Goal: Task Accomplishment & Management: Manage account settings

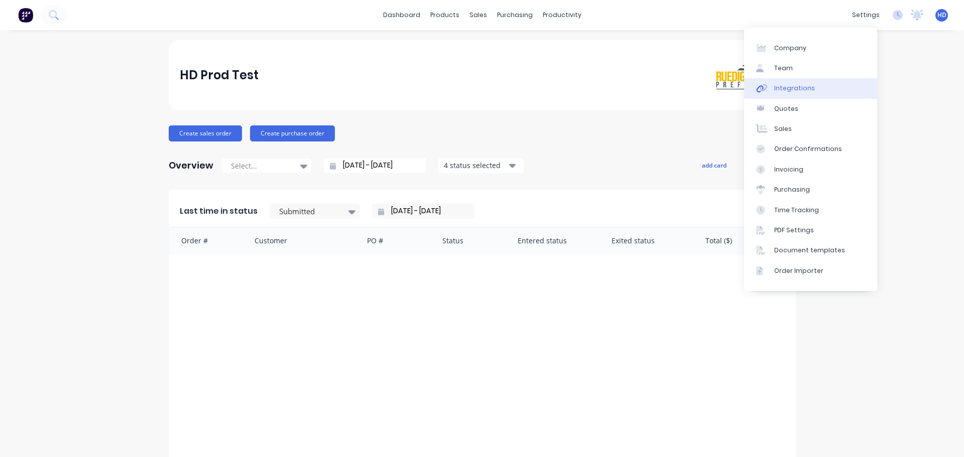
click at [805, 92] on div "Integrations" at bounding box center [794, 88] width 41 height 9
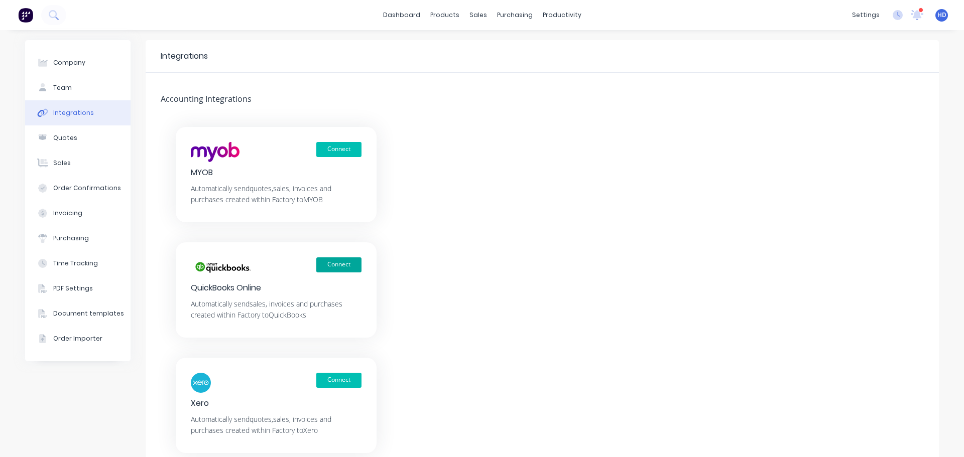
click at [333, 266] on button "Connect" at bounding box center [338, 265] width 45 height 15
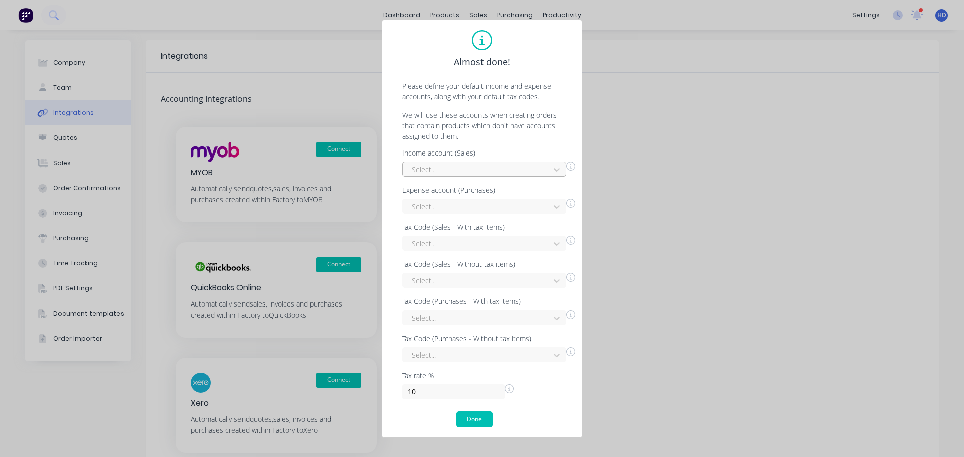
click at [493, 171] on div at bounding box center [478, 169] width 134 height 13
click at [444, 215] on div "Discounts given" at bounding box center [484, 210] width 164 height 19
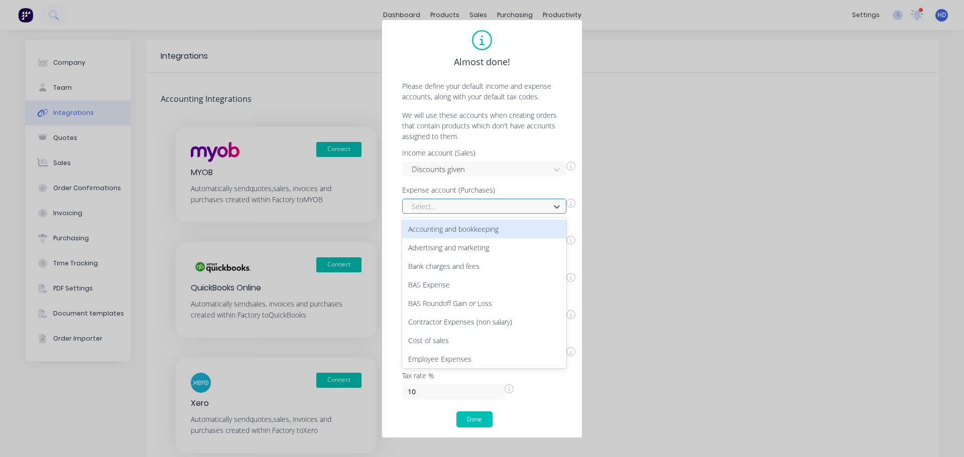
click at [469, 205] on div at bounding box center [478, 206] width 134 height 13
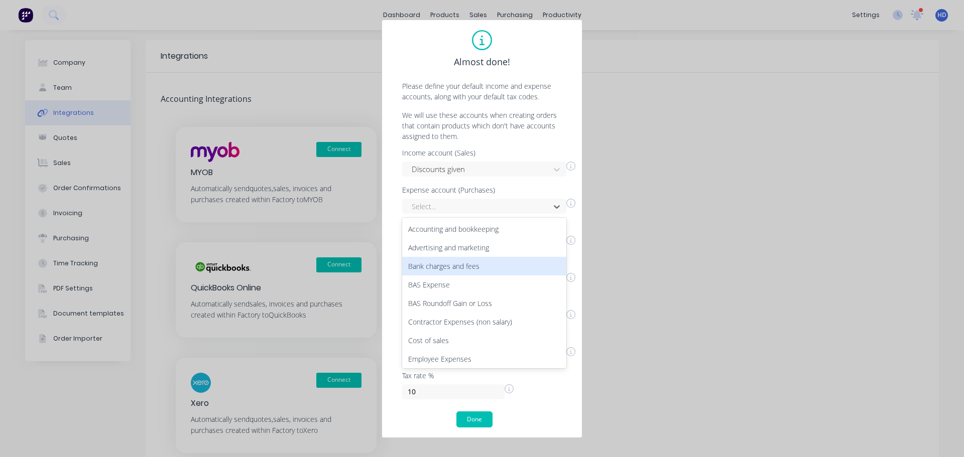
drag, startPoint x: 452, startPoint y: 257, endPoint x: 459, endPoint y: 241, distance: 17.8
click at [452, 255] on div "Accounting and bookkeeping Advertising and marketing Bank charges and fees BAS …" at bounding box center [484, 293] width 164 height 151
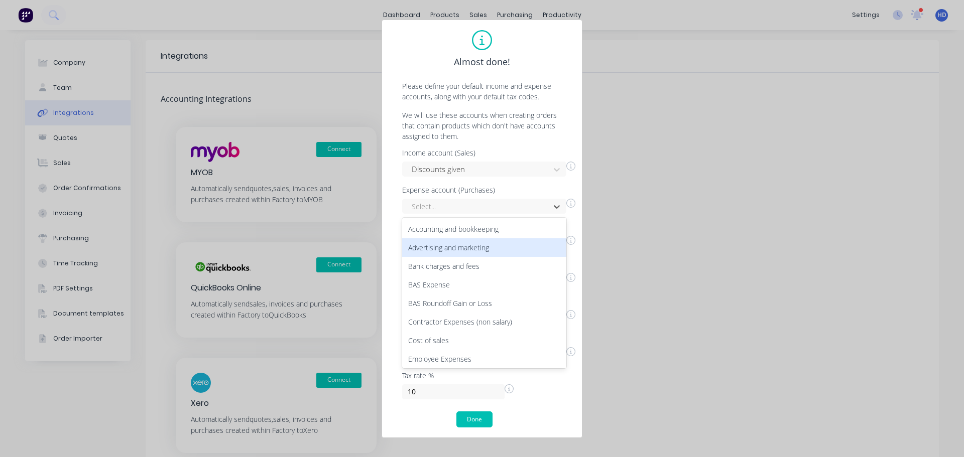
click at [470, 239] on div "Advertising and marketing" at bounding box center [484, 247] width 164 height 19
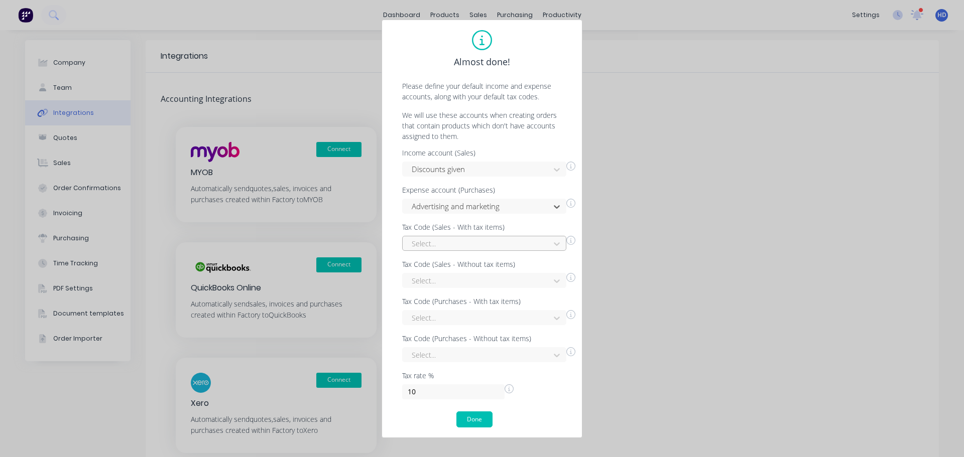
click at [470, 248] on div "Select..." at bounding box center [478, 243] width 140 height 15
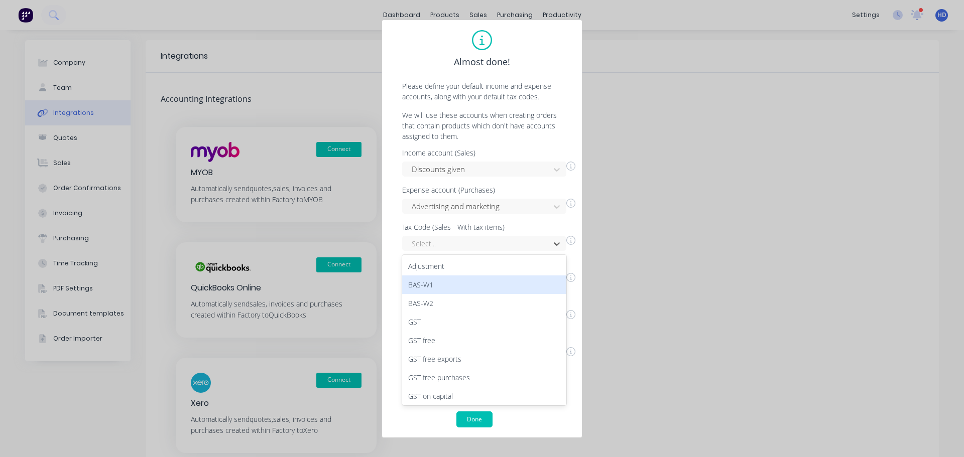
click at [454, 278] on div "BAS-W1" at bounding box center [484, 285] width 164 height 19
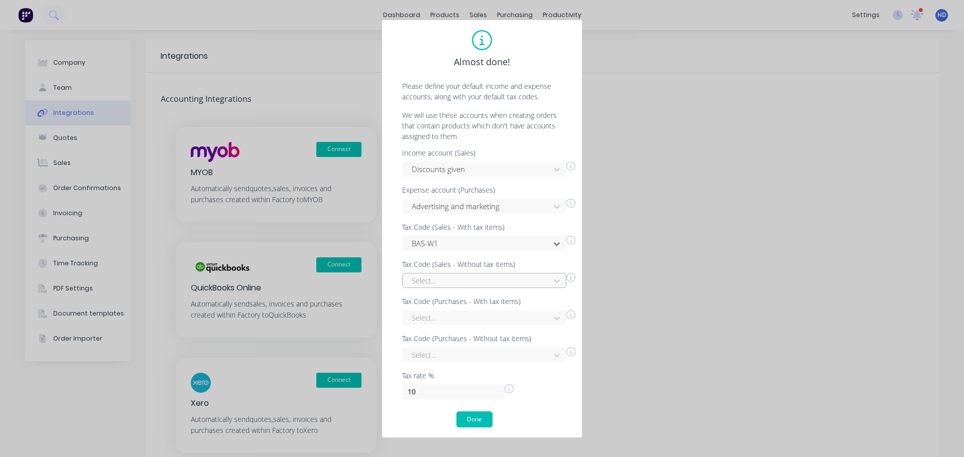
click at [460, 280] on div at bounding box center [478, 281] width 134 height 13
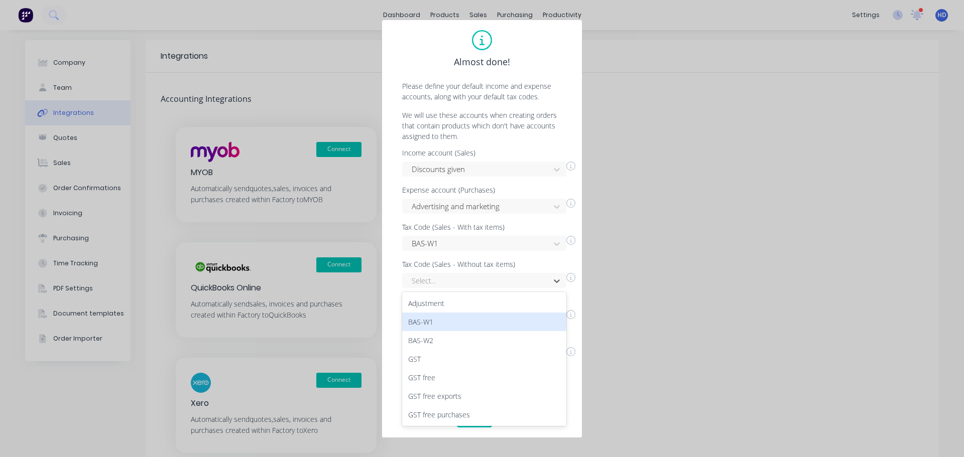
click at [444, 324] on div "BAS-W1" at bounding box center [484, 322] width 164 height 19
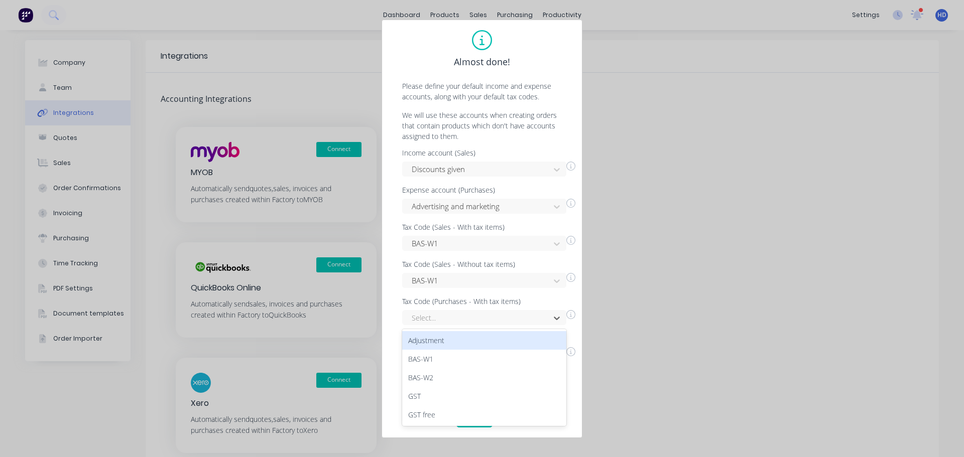
drag, startPoint x: 461, startPoint y: 321, endPoint x: 451, endPoint y: 356, distance: 36.7
click at [460, 321] on div at bounding box center [478, 318] width 134 height 13
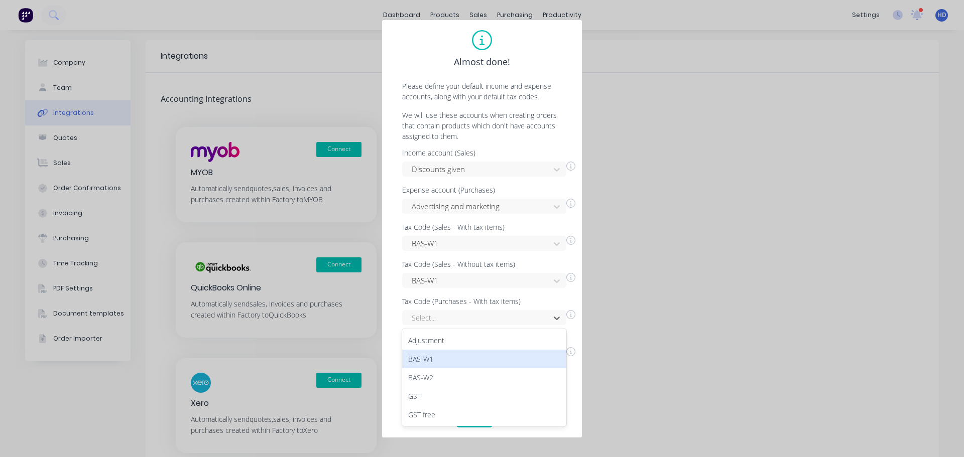
drag, startPoint x: 448, startPoint y: 362, endPoint x: 447, endPoint y: 367, distance: 5.2
click at [447, 362] on div "BAS-W1" at bounding box center [484, 359] width 164 height 19
click at [470, 357] on div "Select..." at bounding box center [484, 354] width 164 height 15
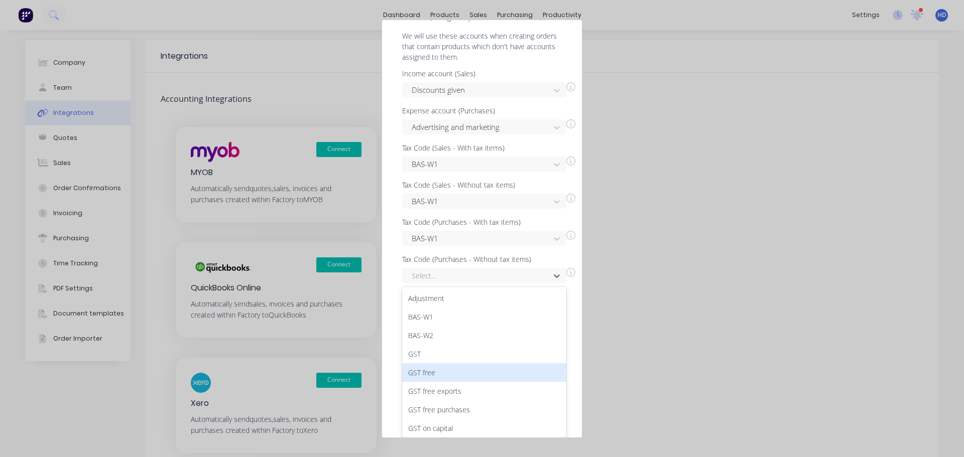
click at [461, 364] on div "GST free" at bounding box center [484, 373] width 164 height 19
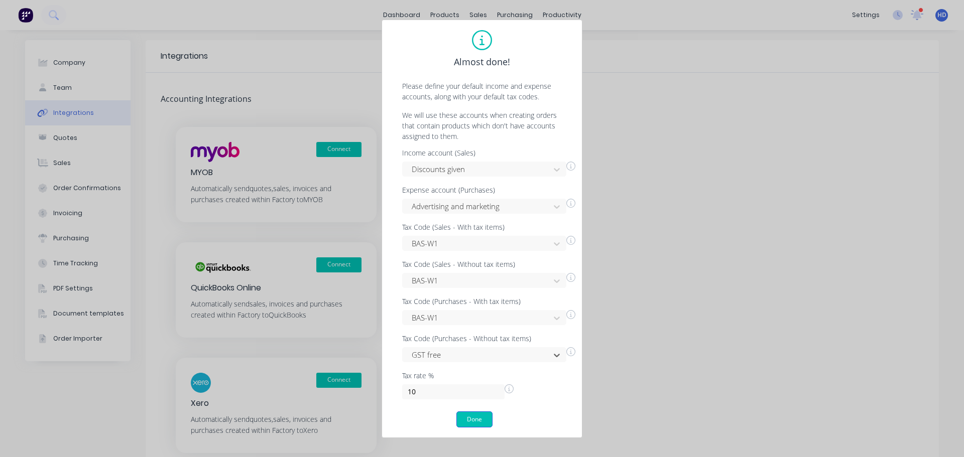
click at [468, 419] on button "Done" at bounding box center [474, 420] width 36 height 16
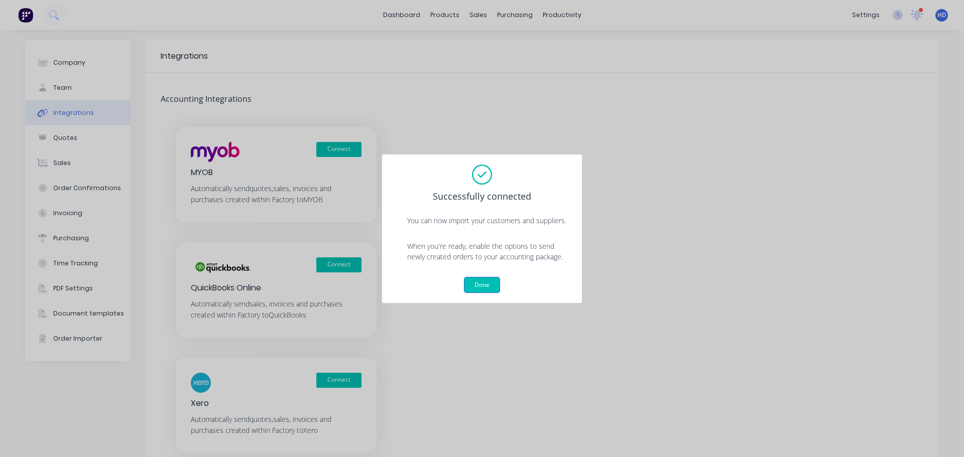
click at [488, 285] on button "Done" at bounding box center [482, 285] width 36 height 16
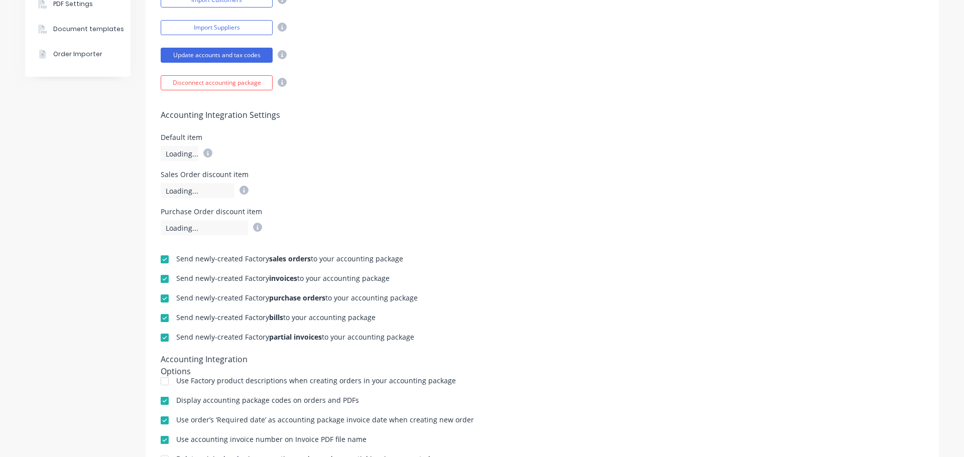
scroll to position [333, 0]
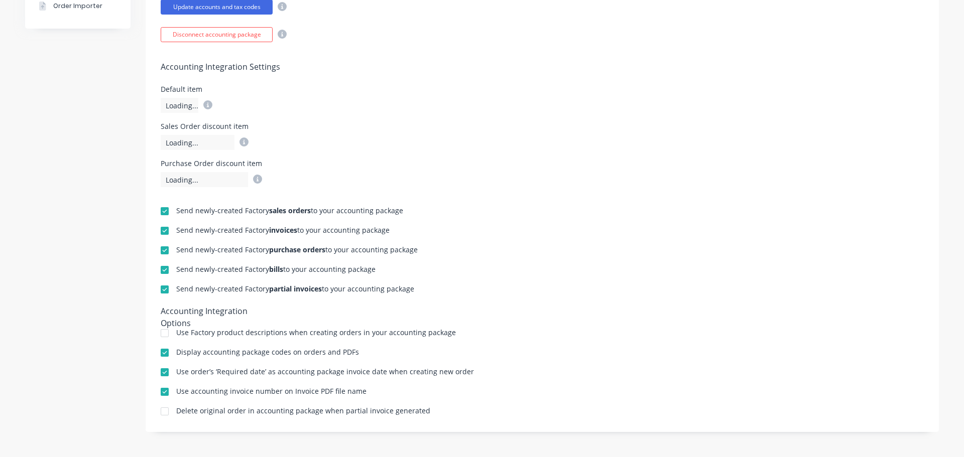
click at [161, 232] on div at bounding box center [165, 231] width 20 height 20
click at [161, 253] on div at bounding box center [165, 251] width 20 height 20
click at [161, 272] on div at bounding box center [165, 270] width 20 height 20
click at [161, 292] on div at bounding box center [165, 290] width 20 height 20
click at [584, 186] on div "Purchase Order discount item Loading..." at bounding box center [542, 173] width 763 height 27
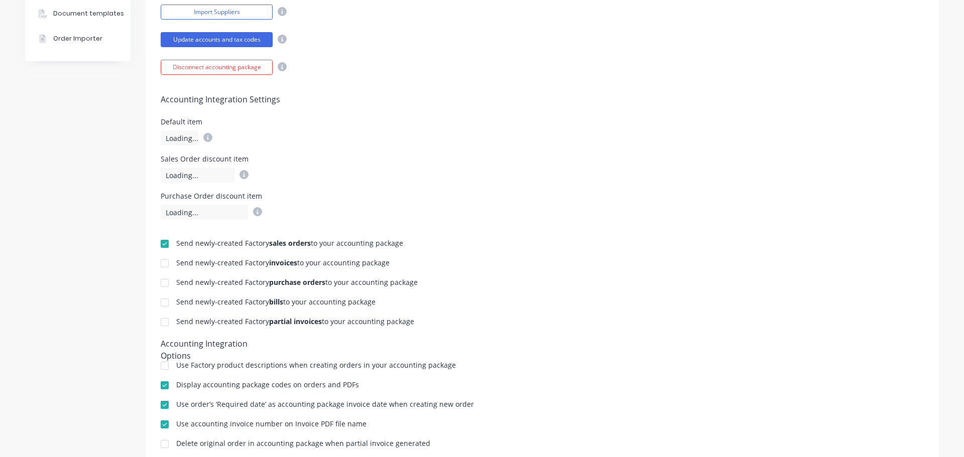
scroll to position [283, 0]
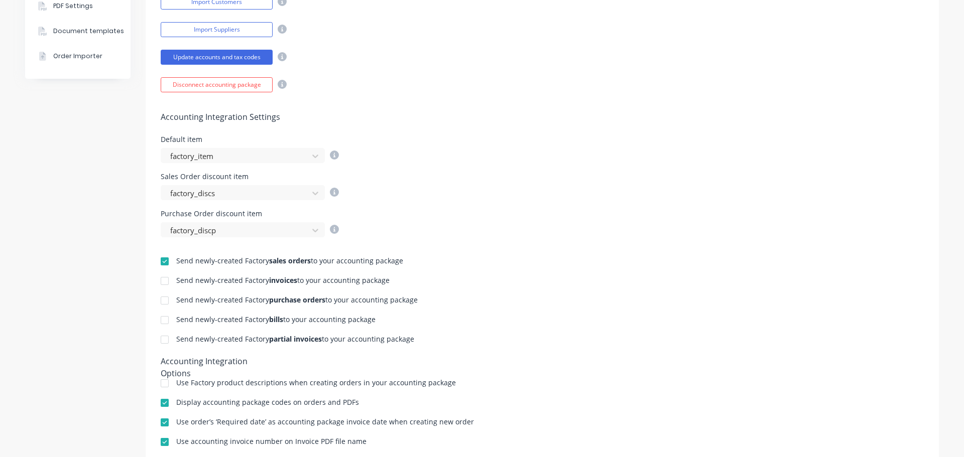
drag, startPoint x: 318, startPoint y: 283, endPoint x: 405, endPoint y: 287, distance: 87.5
click at [405, 287] on div "Send newly-created Factory invoices to your accounting package" at bounding box center [542, 282] width 763 height 10
click at [384, 283] on div "Send newly-created Factory invoices to your accounting package" at bounding box center [282, 280] width 213 height 7
drag, startPoint x: 401, startPoint y: 263, endPoint x: 162, endPoint y: 258, distance: 238.5
click at [162, 258] on div "Send newly-created Factory sales orders to your accounting package" at bounding box center [542, 263] width 763 height 10
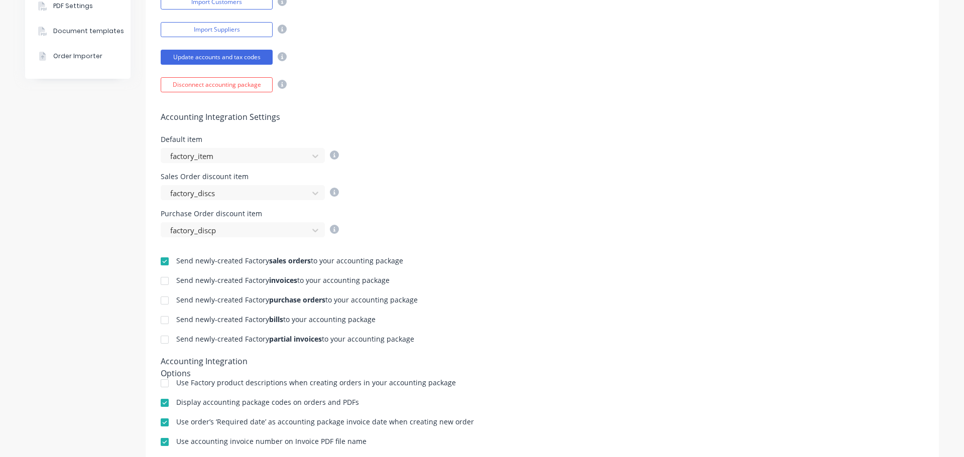
click at [385, 261] on div "Send newly-created Factory sales orders to your accounting package" at bounding box center [289, 261] width 227 height 7
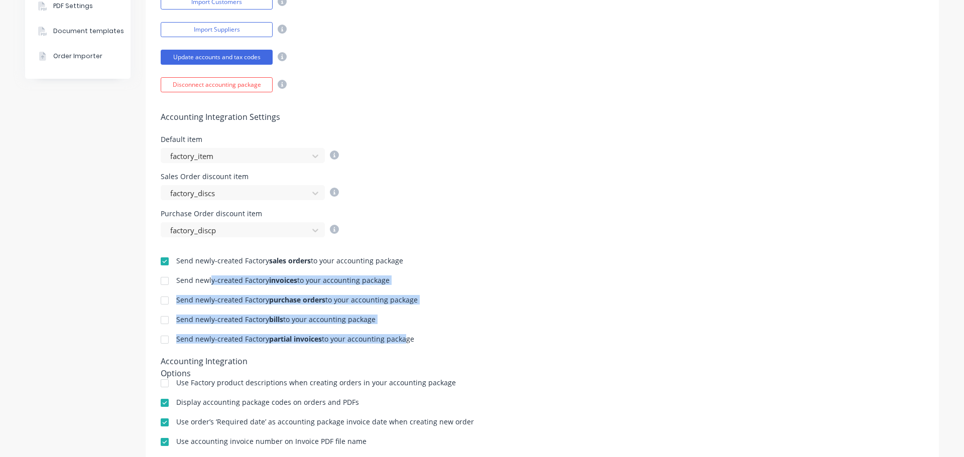
drag, startPoint x: 206, startPoint y: 278, endPoint x: 400, endPoint y: 326, distance: 200.2
click at [400, 327] on div "Send newly-created Factory sales orders to your accounting package Send newly-c…" at bounding box center [542, 352] width 793 height 230
click at [457, 326] on div "Send newly-created Factory sales orders to your accounting package Send newly-c…" at bounding box center [542, 352] width 793 height 230
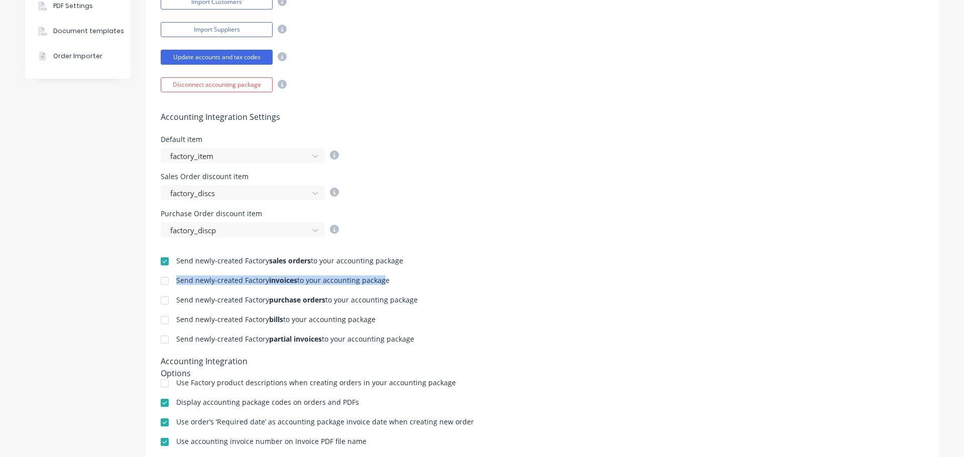
drag, startPoint x: 269, startPoint y: 278, endPoint x: 382, endPoint y: 286, distance: 113.3
click at [378, 286] on div "Send newly-created Factory invoices to your accounting package" at bounding box center [282, 282] width 213 height 10
drag, startPoint x: 443, startPoint y: 306, endPoint x: 195, endPoint y: 277, distance: 249.7
click at [201, 277] on div "Send newly-created Factory sales orders to your accounting package Send newly-c…" at bounding box center [542, 352] width 793 height 230
click at [193, 280] on div "Send newly-created Factory invoices to your accounting package" at bounding box center [282, 280] width 213 height 7
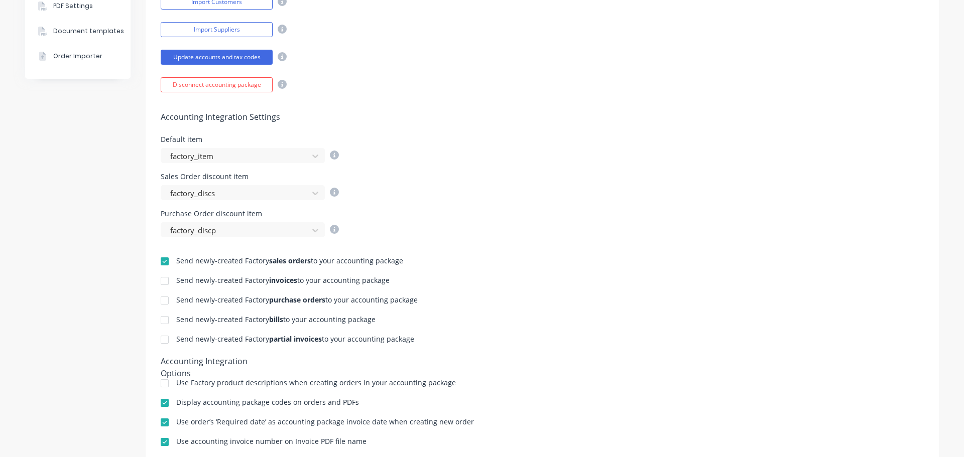
drag, startPoint x: 174, startPoint y: 279, endPoint x: 404, endPoint y: 280, distance: 230.0
click at [404, 280] on div "Send newly-created Factory invoices to your accounting package" at bounding box center [542, 282] width 763 height 10
click at [523, 243] on div "Send newly-created Factory sales orders to your accounting package Send newly-c…" at bounding box center [542, 352] width 793 height 230
drag, startPoint x: 393, startPoint y: 258, endPoint x: 171, endPoint y: 262, distance: 222.5
click at [171, 262] on div "Send newly-created Factory sales orders to your accounting package" at bounding box center [542, 263] width 763 height 10
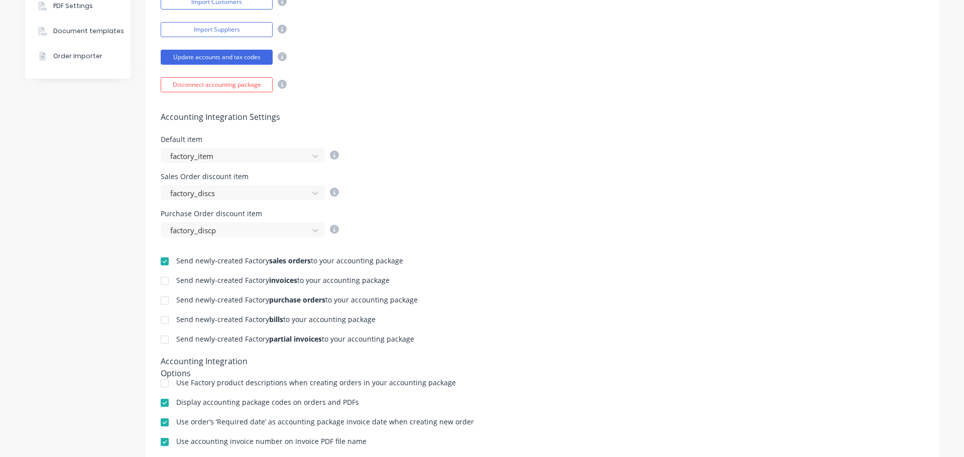
click at [378, 260] on div "Send newly-created Factory sales orders to your accounting package" at bounding box center [289, 261] width 227 height 7
drag, startPoint x: 407, startPoint y: 337, endPoint x: 159, endPoint y: 271, distance: 256.6
click at [159, 271] on div "Send newly-created Factory sales orders to your accounting package Send newly-c…" at bounding box center [542, 352] width 793 height 230
click at [67, 254] on div "Company Team Integrations Quotes Sales Order Confirmations Invoicing Purchasing…" at bounding box center [77, 127] width 105 height 740
drag, startPoint x: 415, startPoint y: 341, endPoint x: 172, endPoint y: 339, distance: 242.5
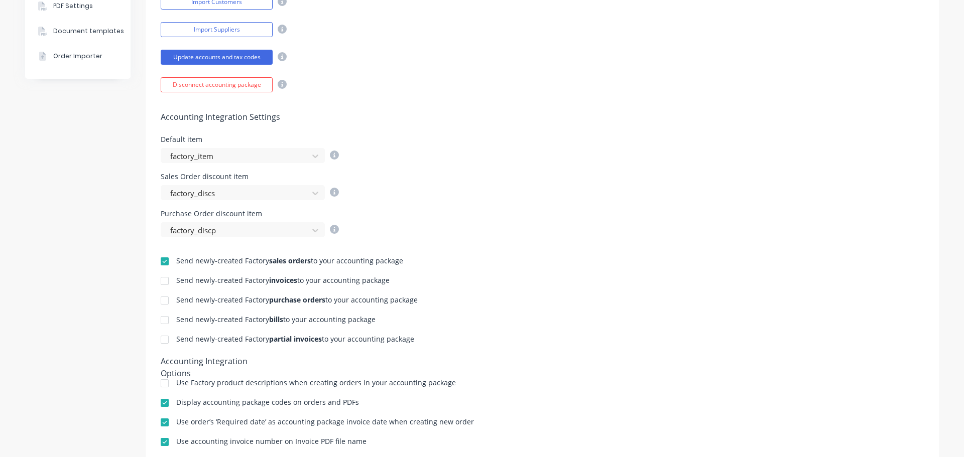
click at [172, 339] on div "Send newly-created Factory partial invoices to your accounting package" at bounding box center [542, 341] width 763 height 10
click at [380, 333] on div "Send newly-created Factory sales orders to your accounting package Send newly-c…" at bounding box center [542, 352] width 793 height 230
drag, startPoint x: 434, startPoint y: 340, endPoint x: 161, endPoint y: 340, distance: 273.6
click at [161, 340] on div "Send newly-created Factory partial invoices to your accounting package" at bounding box center [542, 341] width 763 height 10
click at [467, 254] on div "Send newly-created Factory sales orders to your accounting package Send newly-c…" at bounding box center [542, 352] width 793 height 230
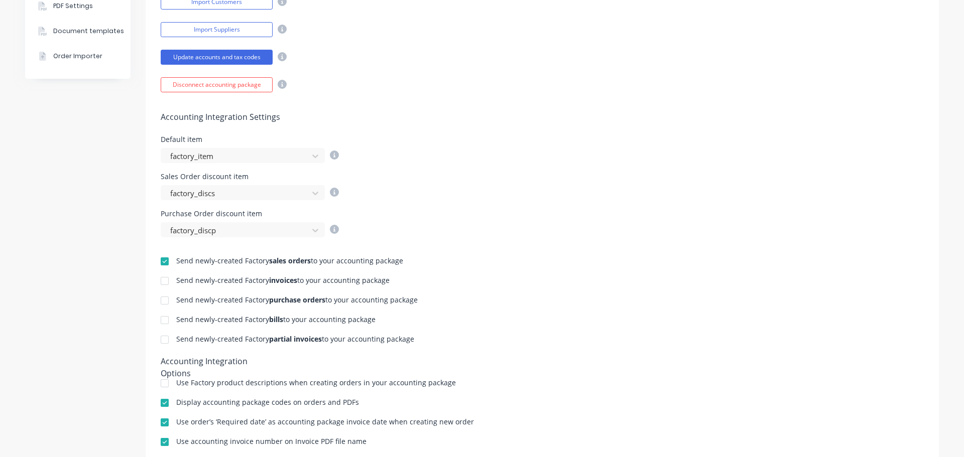
drag, startPoint x: 376, startPoint y: 260, endPoint x: 163, endPoint y: 260, distance: 212.9
click at [163, 260] on div "Send newly-created Factory sales orders to your accounting package" at bounding box center [542, 263] width 763 height 10
click at [418, 265] on div "Send newly-created Factory sales orders to your accounting package" at bounding box center [542, 263] width 763 height 10
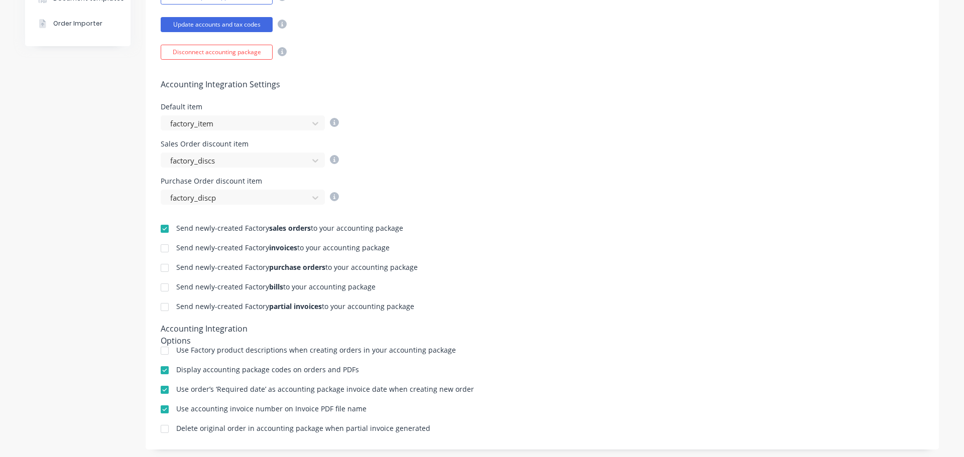
scroll to position [333, 0]
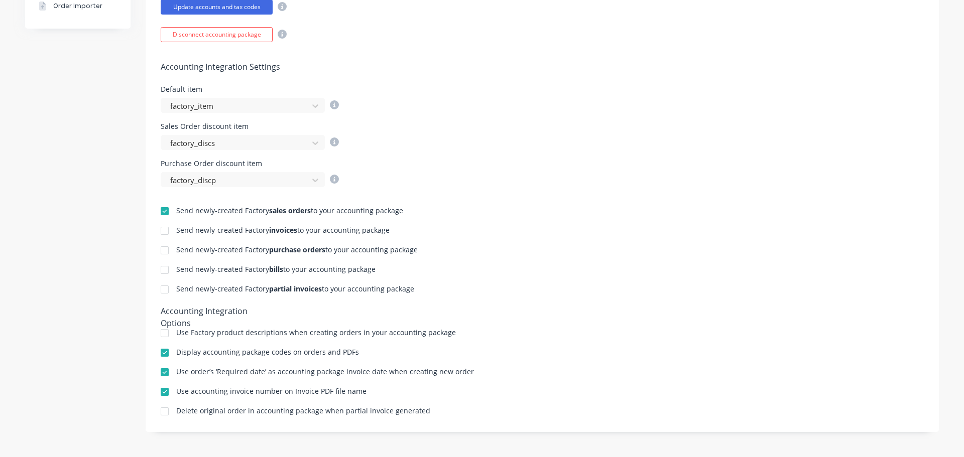
drag, startPoint x: 428, startPoint y: 291, endPoint x: 202, endPoint y: 216, distance: 238.0
click at [162, 228] on div "Send newly-created Factory sales orders to your accounting package Send newly-c…" at bounding box center [542, 302] width 793 height 230
click at [700, 149] on div "Sales Order discount item factory_discs" at bounding box center [542, 136] width 763 height 27
drag, startPoint x: 417, startPoint y: 287, endPoint x: 140, endPoint y: 290, distance: 277.2
click at [140, 290] on div "Company Team Integrations Quotes Sales Order Confirmations Invoicing Purchasing…" at bounding box center [482, 77] width 914 height 740
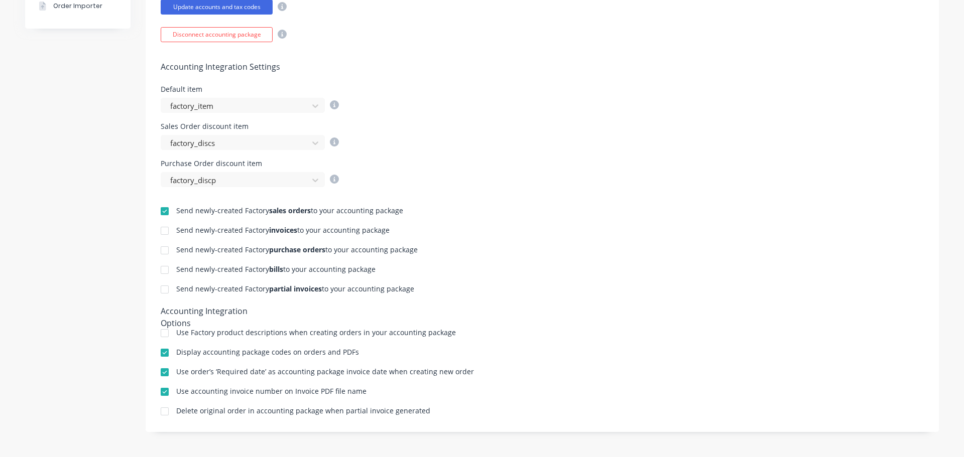
click at [70, 213] on div "Company Team Integrations Quotes Sales Order Confirmations Invoicing Purchasing…" at bounding box center [77, 77] width 105 height 740
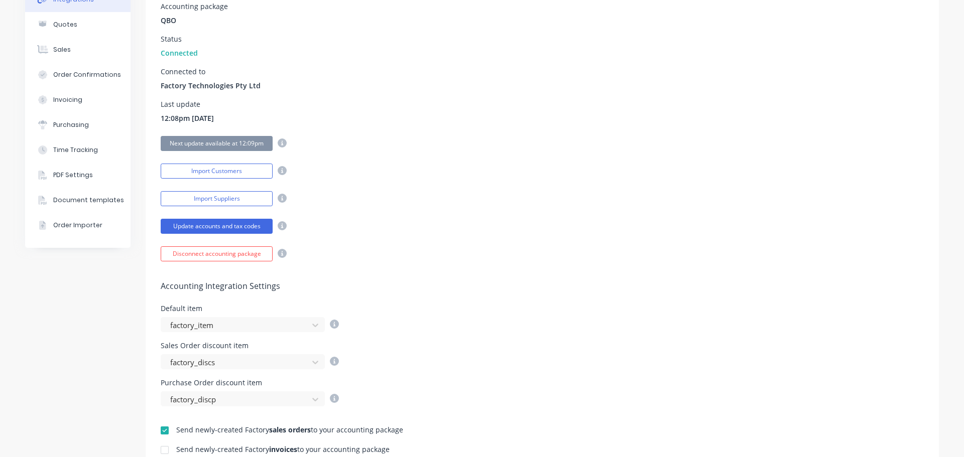
scroll to position [0, 0]
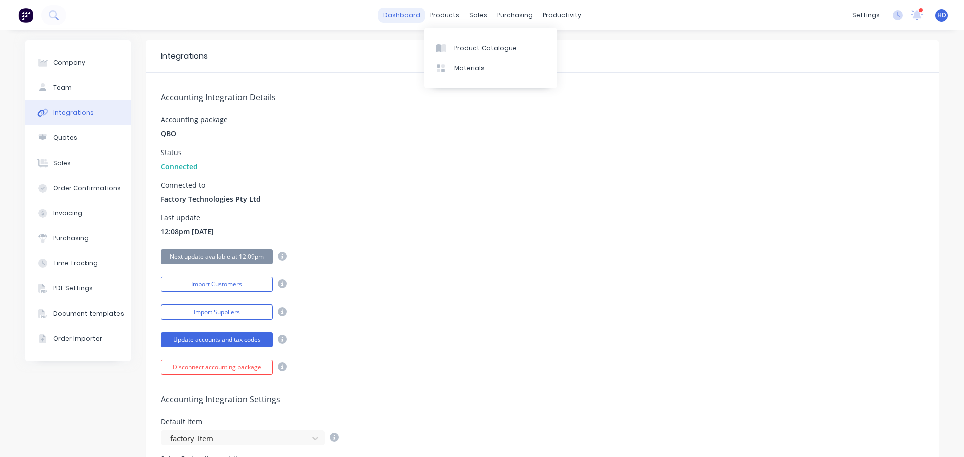
click at [399, 16] on link "dashboard" at bounding box center [401, 15] width 47 height 15
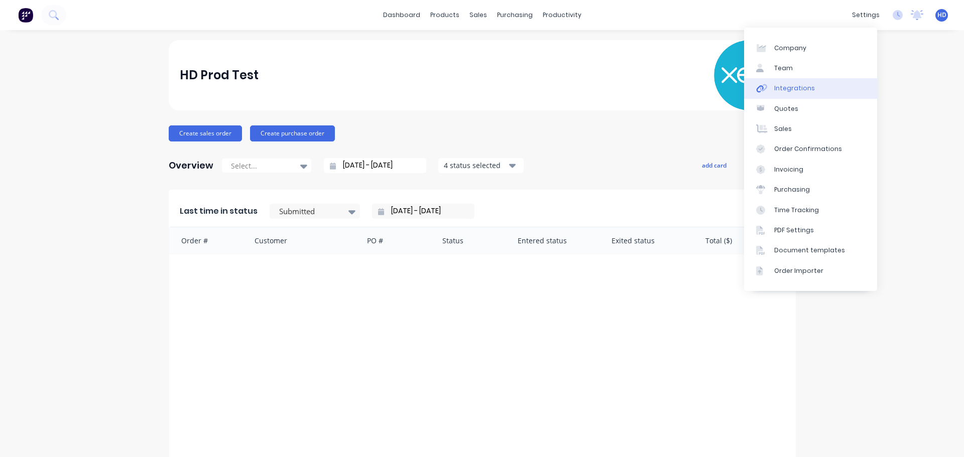
click at [795, 88] on div "Integrations" at bounding box center [794, 88] width 41 height 9
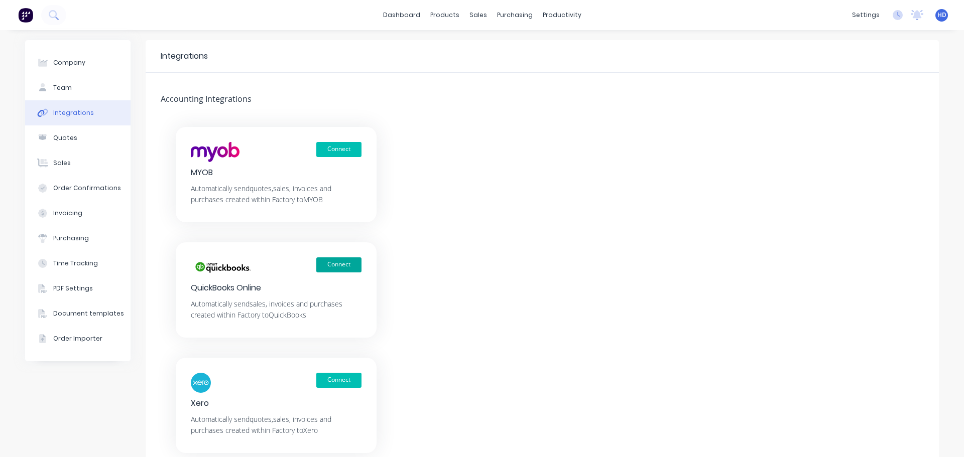
click at [333, 263] on button "Connect" at bounding box center [338, 265] width 45 height 15
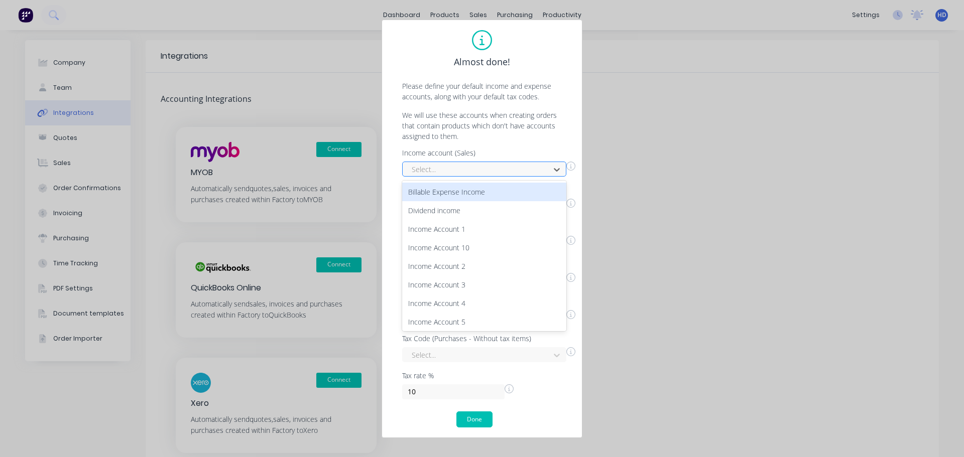
click at [494, 165] on div at bounding box center [478, 169] width 134 height 13
click at [466, 195] on div "Billable Expense Income" at bounding box center [484, 192] width 164 height 19
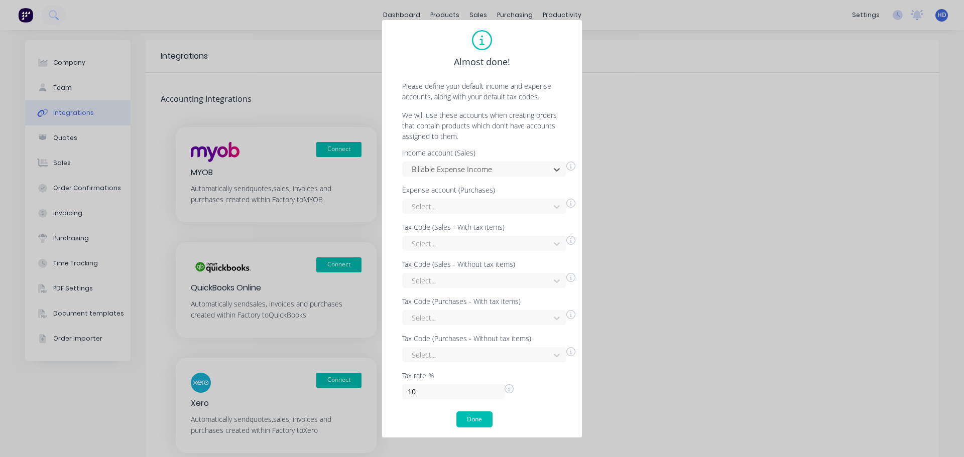
drag, startPoint x: 459, startPoint y: 200, endPoint x: 451, endPoint y: 217, distance: 18.4
click at [458, 200] on div at bounding box center [478, 206] width 134 height 13
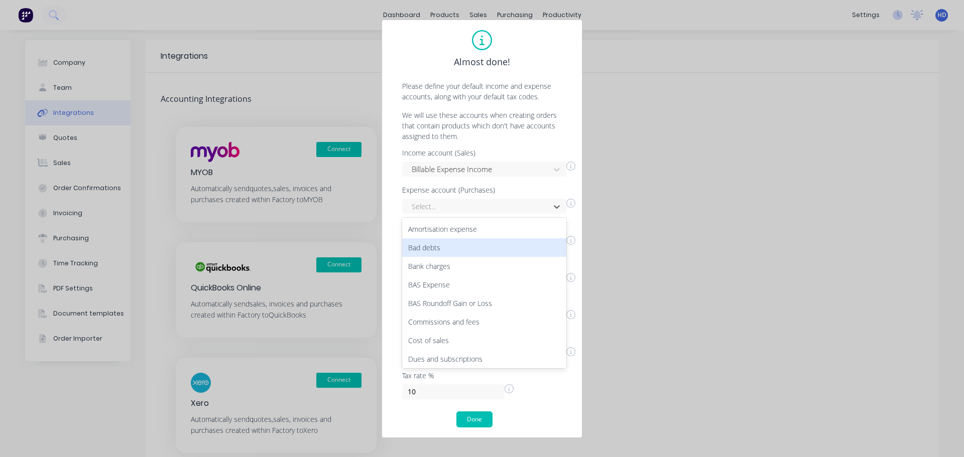
click at [457, 232] on div "Amortisation expense" at bounding box center [484, 229] width 164 height 19
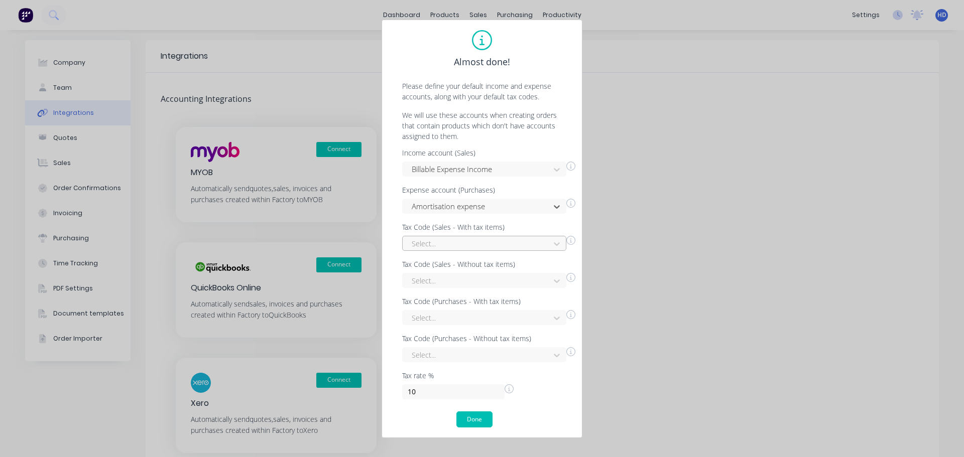
click at [458, 248] on div at bounding box center [478, 243] width 134 height 13
click at [451, 338] on div "GST free" at bounding box center [484, 340] width 164 height 19
click at [494, 281] on div at bounding box center [478, 281] width 134 height 13
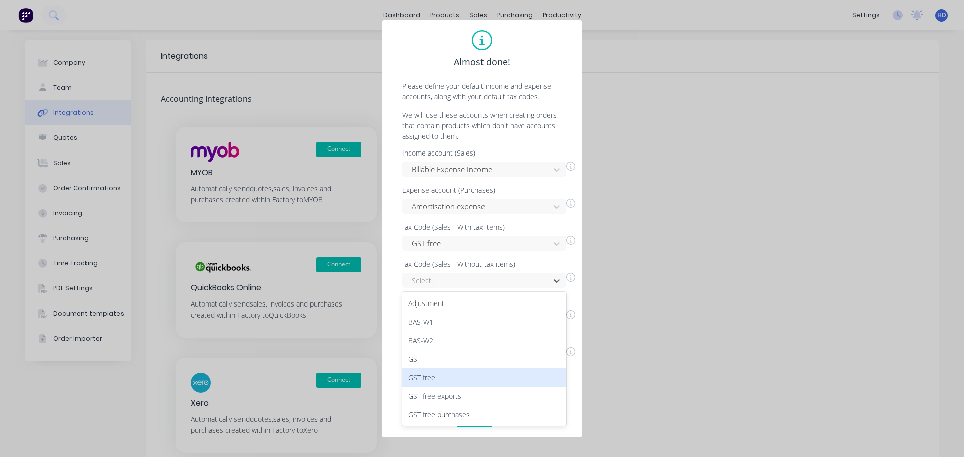
click at [455, 381] on div "GST free" at bounding box center [484, 378] width 164 height 19
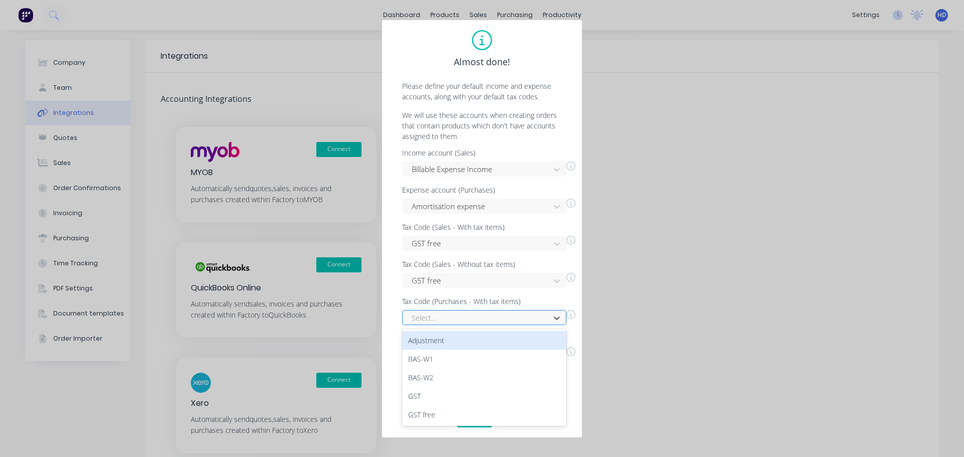
click at [477, 322] on div at bounding box center [478, 318] width 134 height 13
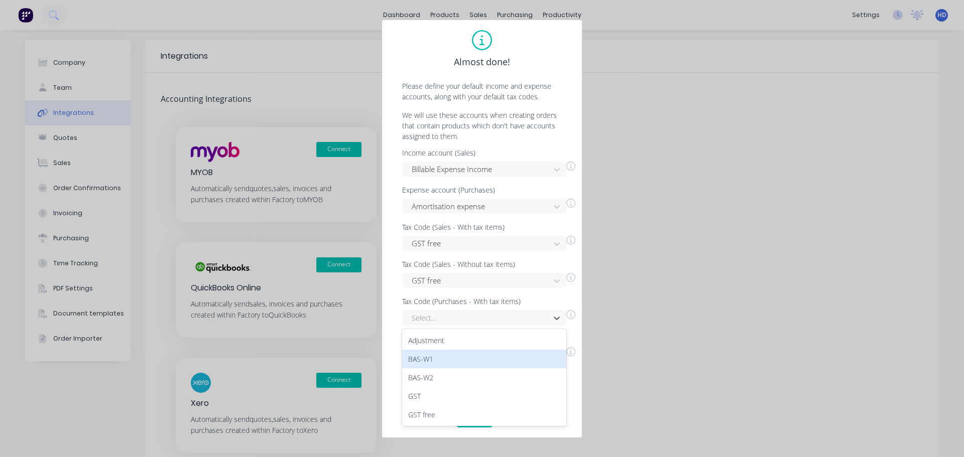
click at [473, 357] on div "BAS-W1" at bounding box center [484, 359] width 164 height 19
click at [458, 354] on div "Select..." at bounding box center [484, 354] width 164 height 15
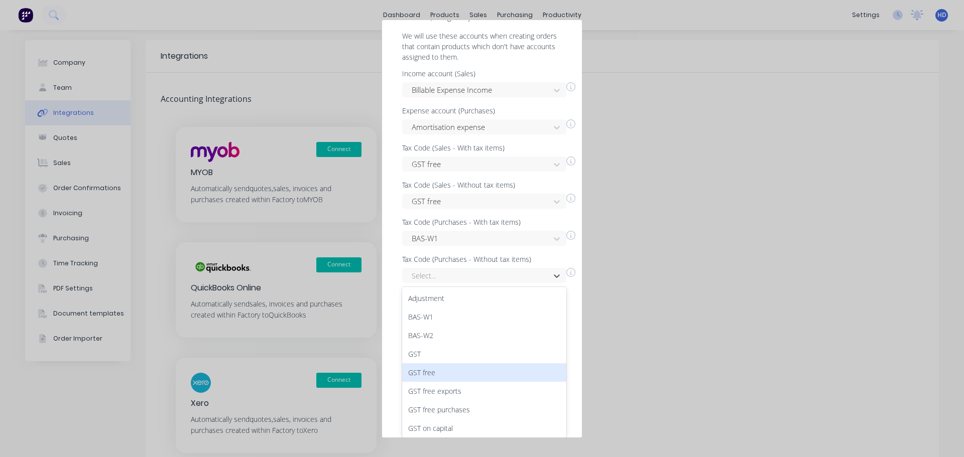
click at [455, 365] on div "GST free" at bounding box center [484, 373] width 164 height 19
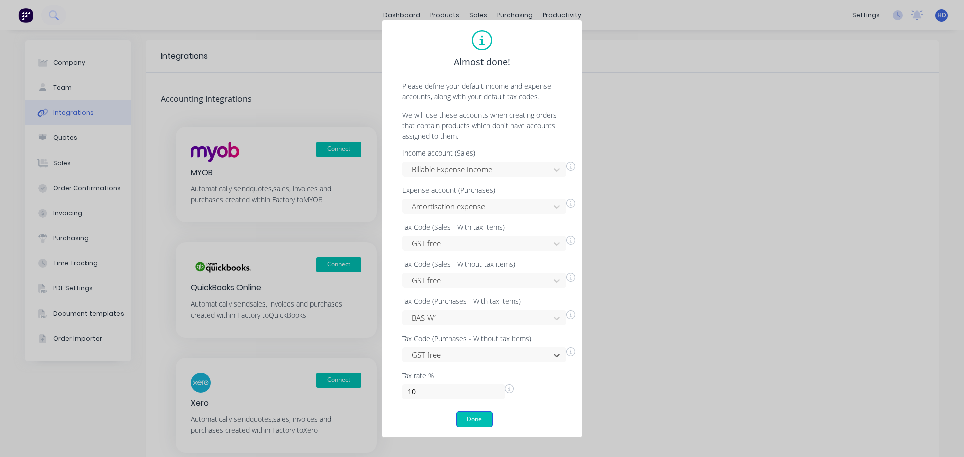
click at [474, 417] on button "Done" at bounding box center [474, 420] width 36 height 16
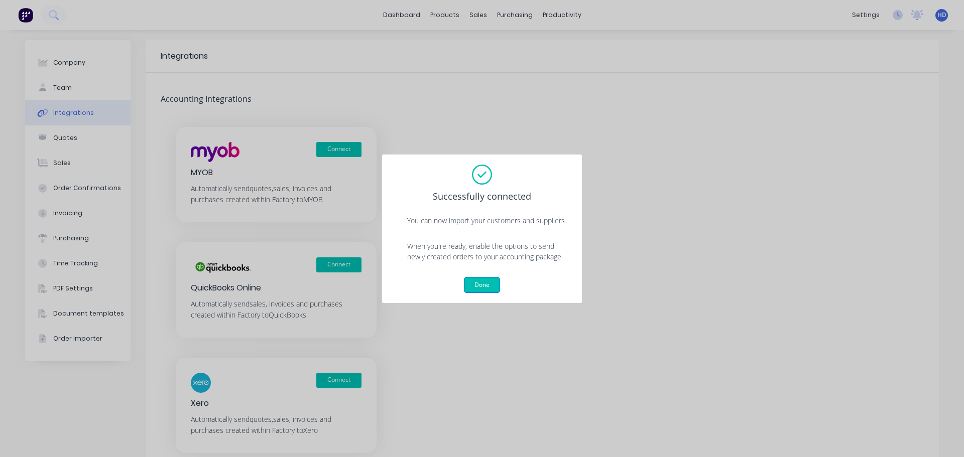
click at [497, 286] on button "Done" at bounding box center [482, 285] width 36 height 16
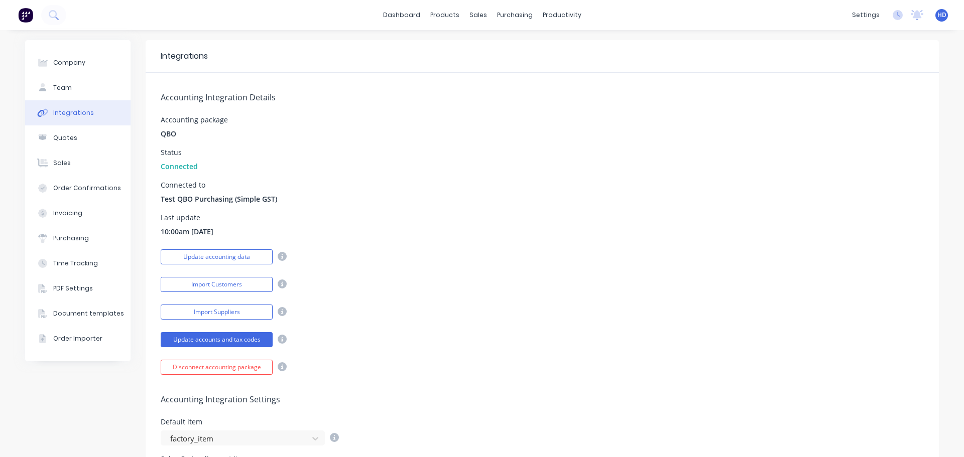
drag, startPoint x: 609, startPoint y: 198, endPoint x: 631, endPoint y: 201, distance: 22.7
click at [609, 198] on div "Connected to Test QBO Purchasing (Simple GST)" at bounding box center [542, 193] width 763 height 23
drag, startPoint x: 651, startPoint y: 115, endPoint x: 478, endPoint y: 0, distance: 207.8
click at [651, 115] on div "Accounting Integration Details Accounting package QBO Status Connected Connecte…" at bounding box center [542, 224] width 793 height 302
click at [399, 10] on link "dashboard" at bounding box center [401, 15] width 47 height 15
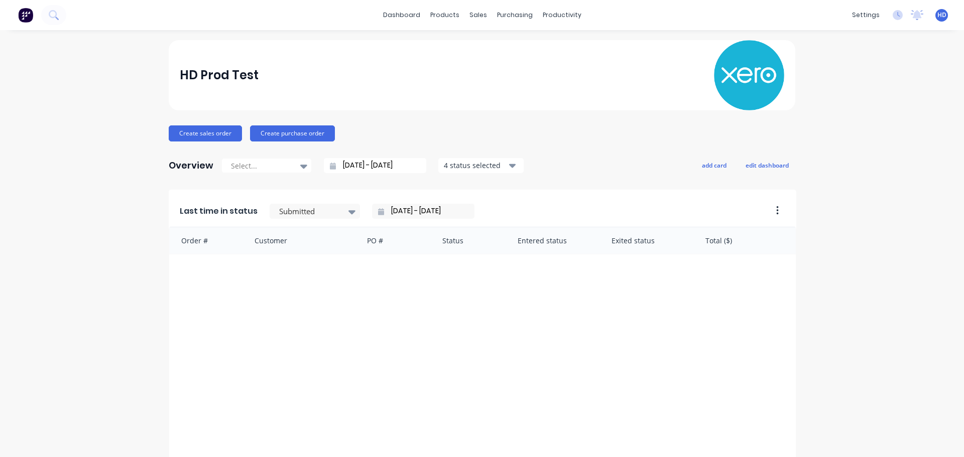
drag, startPoint x: 939, startPoint y: 12, endPoint x: 934, endPoint y: 16, distance: 6.8
click at [938, 12] on div "HD HD Prod Test Harry Deocareza Administrator Profile Sign out" at bounding box center [941, 15] width 13 height 13
click at [937, 13] on span "HD" at bounding box center [941, 15] width 9 height 9
click at [854, 129] on div "Sign out" at bounding box center [856, 126] width 27 height 9
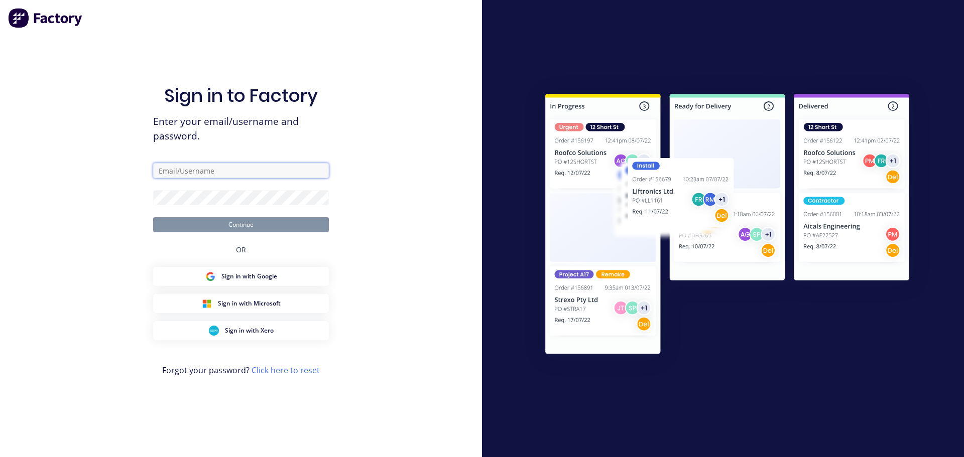
click at [257, 169] on input "text" at bounding box center [241, 170] width 176 height 15
type input "harold+prodtest@factory.app"
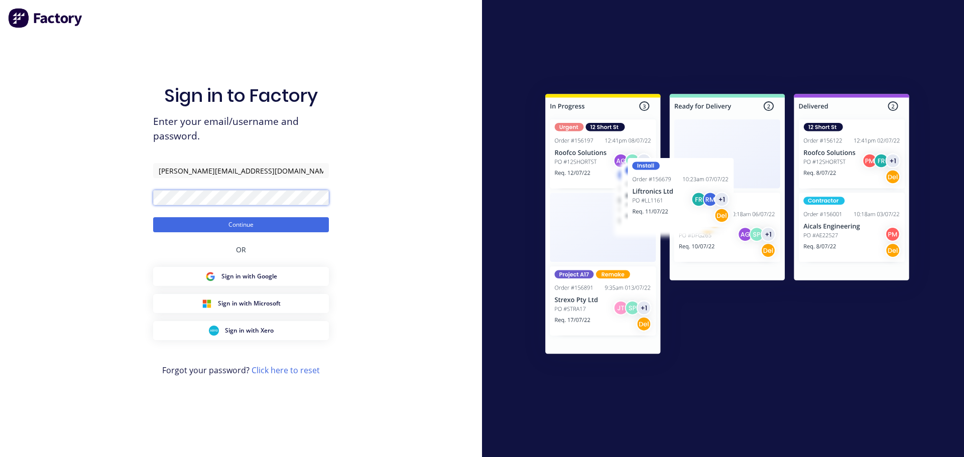
click at [153, 217] on button "Continue" at bounding box center [241, 224] width 176 height 15
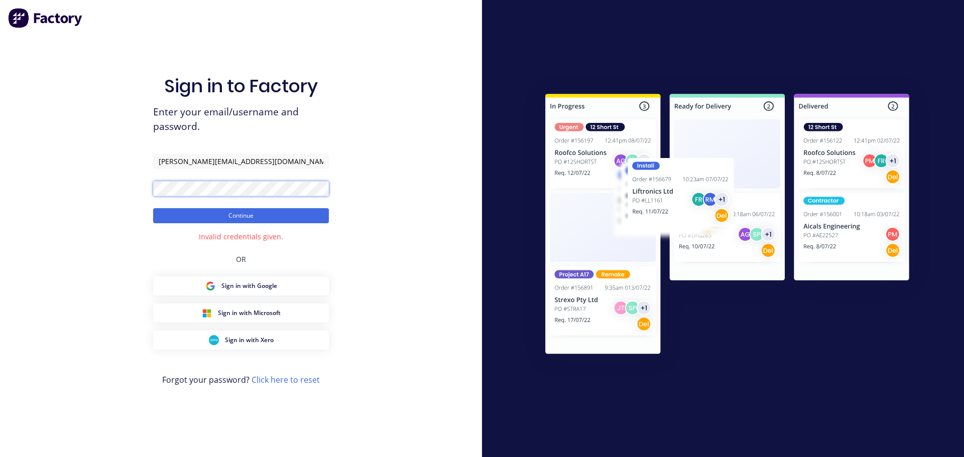
click at [153, 208] on button "Continue" at bounding box center [241, 215] width 176 height 15
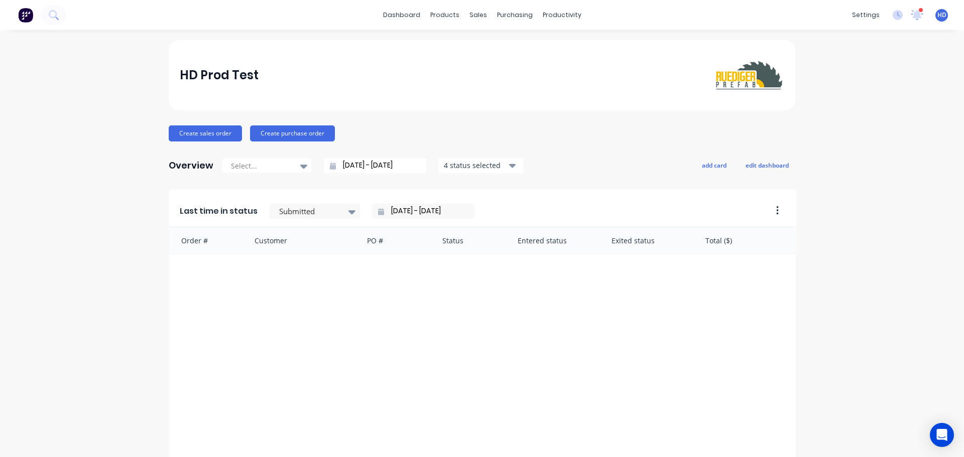
click at [937, 15] on span "HD" at bounding box center [941, 15] width 9 height 9
click at [876, 127] on button "Sign out" at bounding box center [879, 126] width 133 height 20
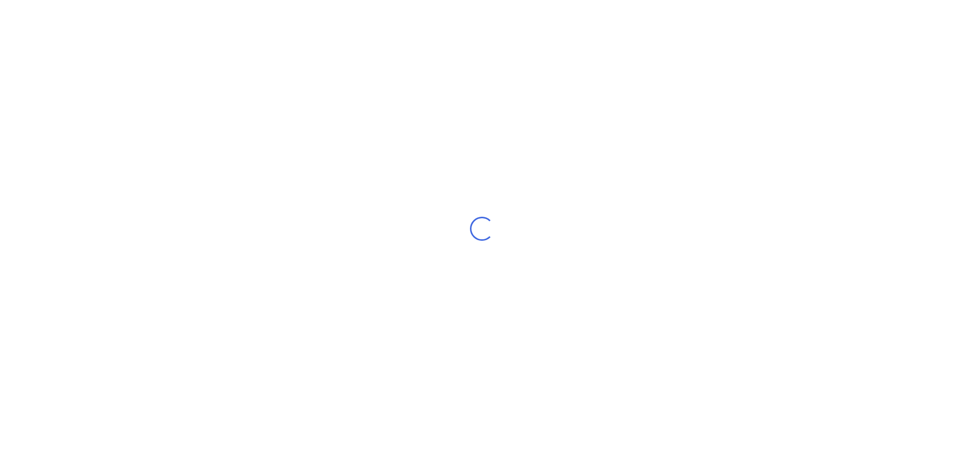
drag, startPoint x: 468, startPoint y: 197, endPoint x: 744, endPoint y: 457, distance: 378.3
click at [796, 397] on div "Loading..." at bounding box center [482, 228] width 964 height 457
